Goal: Task Accomplishment & Management: Use online tool/utility

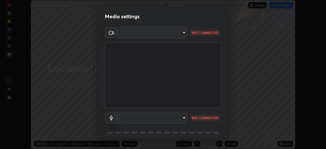
scroll to position [20, 0]
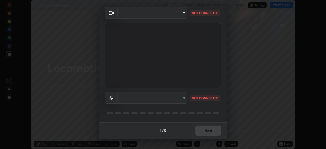
type input "68de15d3c7c539dd33a0a0d586817efffd9657a607fee3fdca6de5f810a24bd6"
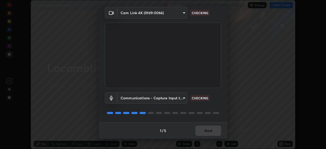
click at [183, 97] on body "Erase all Locomotion & Movement Recording WAS SCHEDULED TO START AT 10:20 AM Se…" at bounding box center [163, 74] width 326 height 149
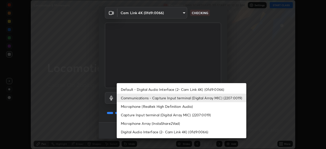
click at [181, 90] on li "Default - Digital Audio Interface (2- Cam Link 4K) (0fd9:0066)" at bounding box center [181, 89] width 129 height 8
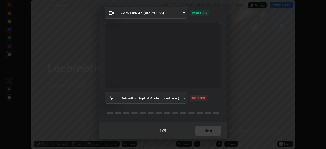
click at [184, 96] on body "Erase all Locomotion & Movement Recording WAS SCHEDULED TO START AT 10:20 AM Se…" at bounding box center [163, 74] width 326 height 149
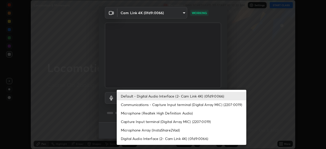
click at [183, 101] on li "Communications - Capture Input terminal (Digital Array MIC) (2207:0019)" at bounding box center [181, 104] width 129 height 8
type input "communications"
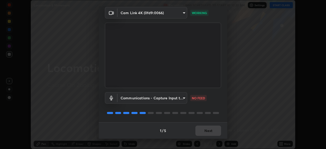
click at [183, 97] on body "Erase all Locomotion & Movement Recording WAS SCHEDULED TO START AT 10:20 AM Se…" at bounding box center [163, 74] width 326 height 149
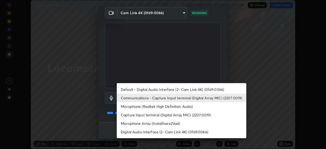
click at [269, 120] on div at bounding box center [163, 74] width 326 height 149
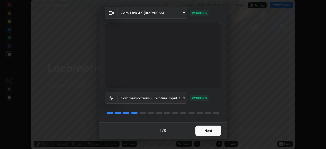
click at [212, 130] on button "Next" at bounding box center [208, 130] width 26 height 10
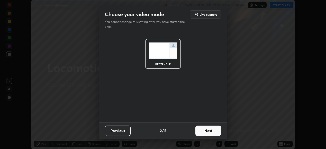
click at [214, 131] on button "Next" at bounding box center [208, 130] width 26 height 10
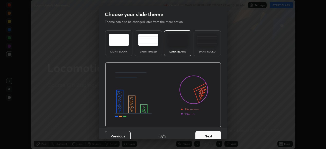
click at [217, 134] on button "Next" at bounding box center [208, 136] width 26 height 10
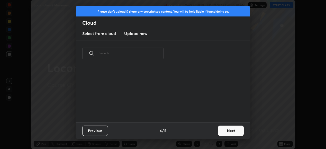
scroll to position [55, 165]
click at [231, 133] on button "Next" at bounding box center [231, 130] width 26 height 10
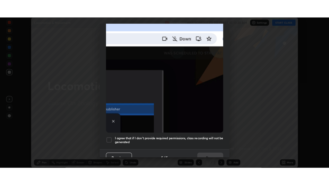
scroll to position [125, 0]
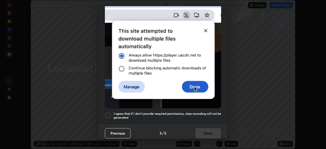
click at [109, 112] on div at bounding box center [108, 115] width 6 height 6
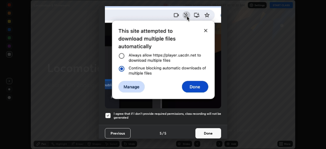
click at [204, 131] on button "Done" at bounding box center [208, 133] width 26 height 10
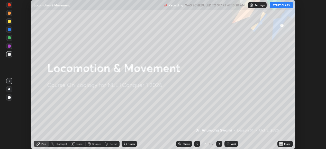
click at [279, 6] on button "START CLASS" at bounding box center [280, 5] width 23 height 6
click at [281, 145] on icon at bounding box center [281, 144] width 1 height 1
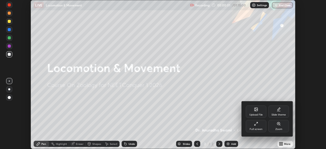
click at [258, 125] on icon at bounding box center [256, 124] width 4 height 4
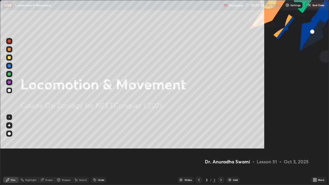
scroll to position [185, 329]
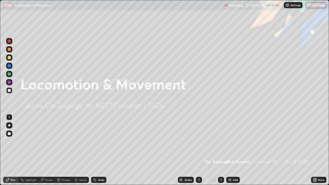
click at [229, 148] on img at bounding box center [230, 180] width 4 height 4
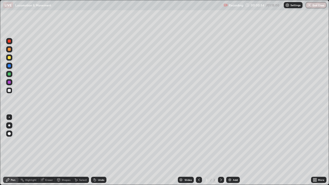
click at [9, 91] on div at bounding box center [9, 90] width 3 height 3
click at [229, 148] on img at bounding box center [230, 180] width 4 height 4
click at [199, 148] on icon at bounding box center [199, 180] width 2 height 3
click at [230, 148] on img at bounding box center [230, 180] width 4 height 4
click at [220, 148] on icon at bounding box center [221, 180] width 4 height 4
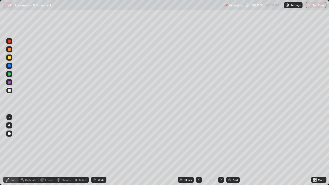
click at [125, 148] on div "Slides 5 / 5 Add" at bounding box center [208, 180] width 204 height 10
click at [198, 148] on icon at bounding box center [199, 180] width 4 height 4
click at [220, 148] on icon at bounding box center [221, 180] width 4 height 4
click at [220, 148] on icon at bounding box center [221, 180] width 2 height 3
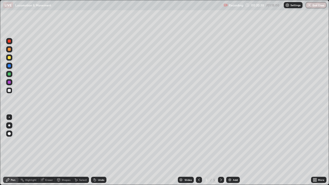
click at [220, 148] on icon at bounding box center [221, 180] width 4 height 4
click at [229, 148] on img at bounding box center [230, 180] width 4 height 4
click at [201, 148] on div at bounding box center [199, 180] width 6 height 6
click at [221, 148] on icon at bounding box center [221, 180] width 4 height 4
click at [233, 148] on div "Add" at bounding box center [235, 180] width 5 height 3
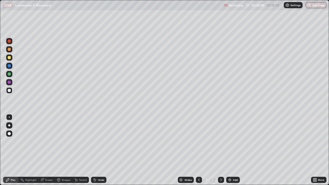
click at [198, 148] on icon at bounding box center [199, 180] width 4 height 4
click at [230, 148] on div "Add" at bounding box center [233, 180] width 14 height 6
click at [10, 73] on div at bounding box center [9, 73] width 3 height 3
click at [228, 148] on img at bounding box center [230, 180] width 4 height 4
click at [229, 148] on img at bounding box center [230, 180] width 4 height 4
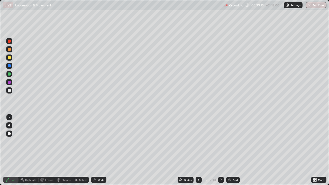
click at [198, 148] on icon at bounding box center [199, 180] width 4 height 4
click at [199, 148] on icon at bounding box center [199, 180] width 2 height 3
click at [222, 148] on div at bounding box center [221, 180] width 6 height 6
click at [220, 148] on icon at bounding box center [221, 180] width 4 height 4
click at [198, 148] on icon at bounding box center [199, 180] width 4 height 4
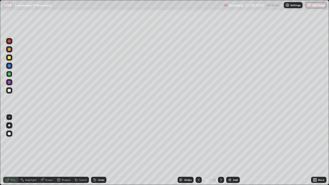
click at [199, 148] on icon at bounding box center [199, 180] width 4 height 4
click at [221, 148] on icon at bounding box center [221, 180] width 4 height 4
click at [220, 148] on icon at bounding box center [221, 180] width 4 height 4
click at [230, 148] on img at bounding box center [230, 180] width 4 height 4
click at [42, 148] on div "Eraser" at bounding box center [47, 180] width 16 height 6
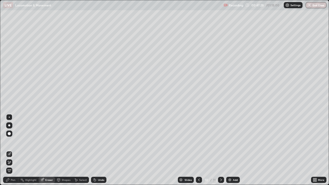
click at [11, 148] on div "Pen" at bounding box center [10, 180] width 15 height 6
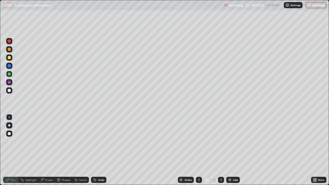
click at [311, 7] on button "End Class" at bounding box center [315, 5] width 21 height 6
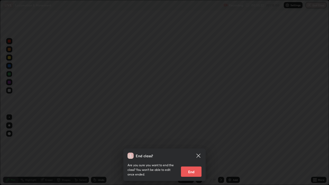
click at [190, 148] on button "End" at bounding box center [191, 171] width 21 height 10
